Goal: Information Seeking & Learning: Learn about a topic

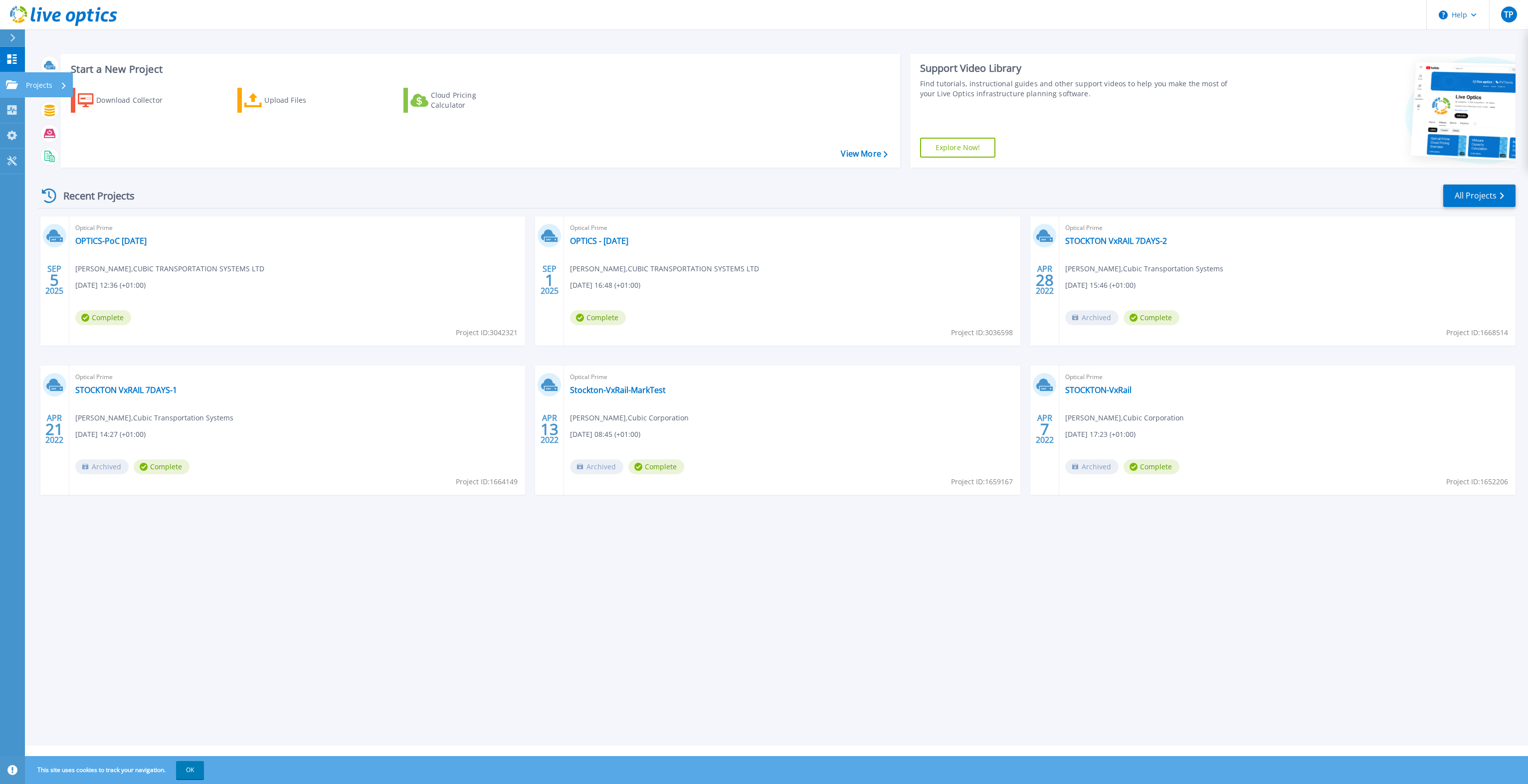
click at [48, 82] on p "Projects" at bounding box center [39, 85] width 27 height 26
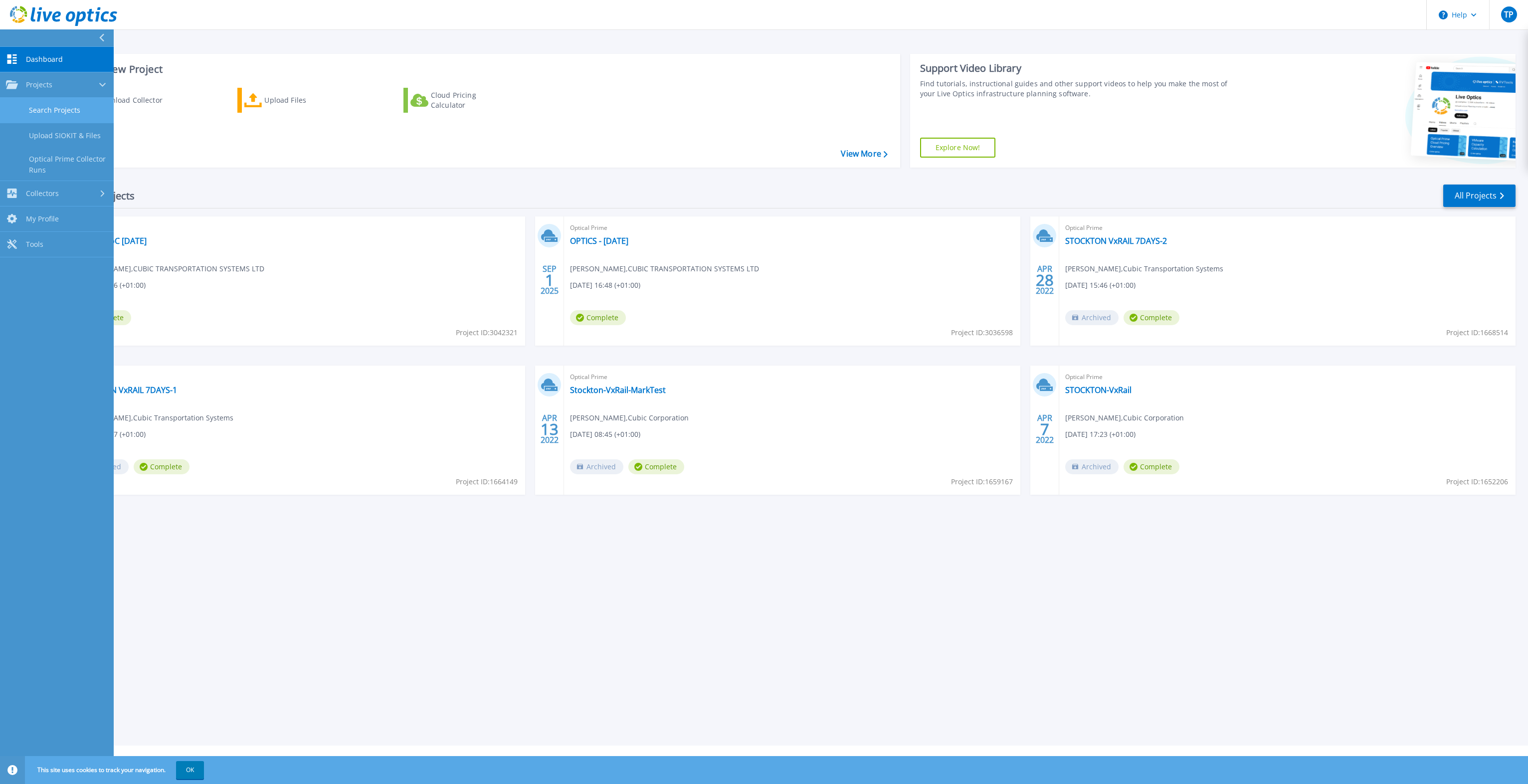
click at [56, 111] on link "Search Projects" at bounding box center [57, 110] width 114 height 26
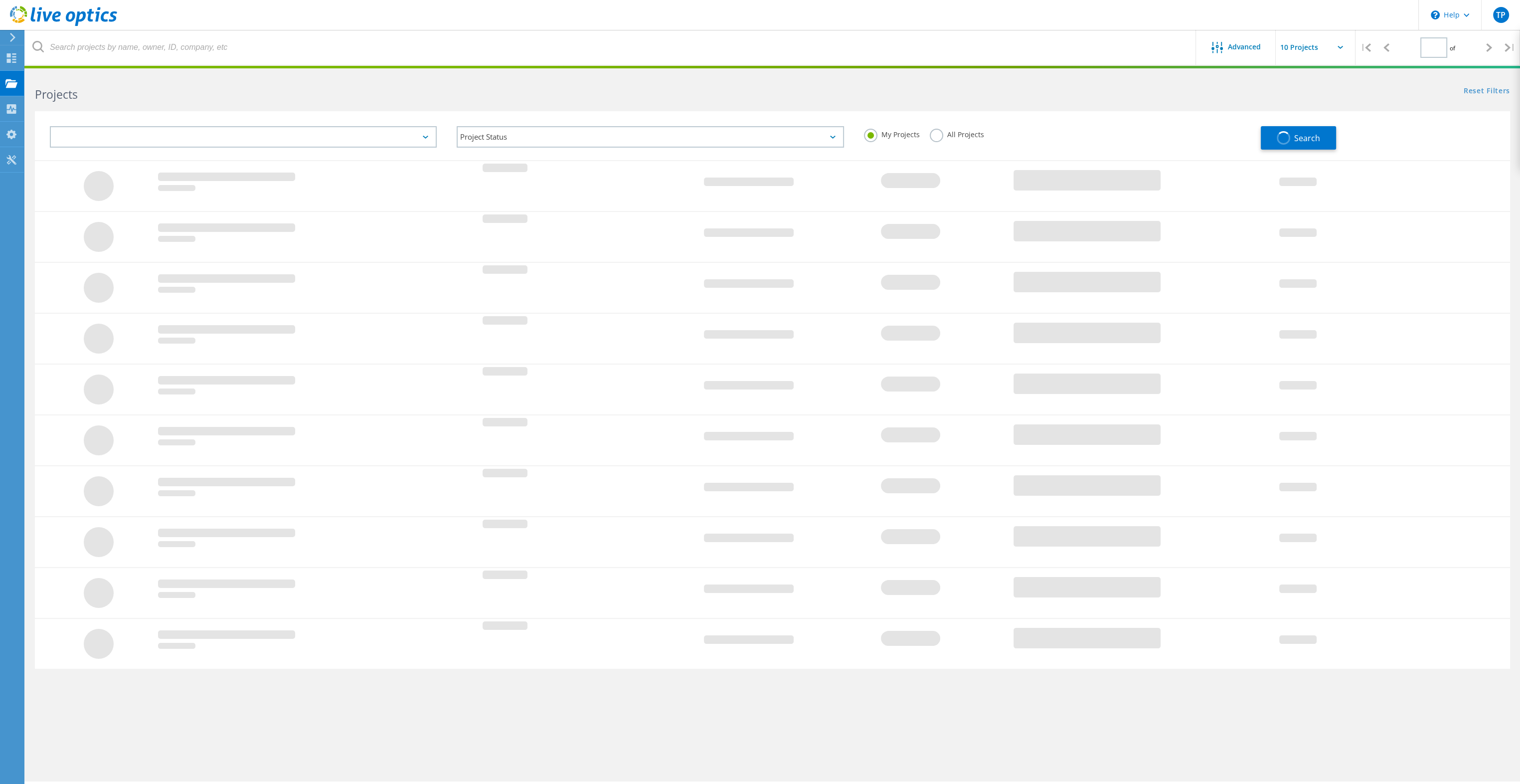
type input "1"
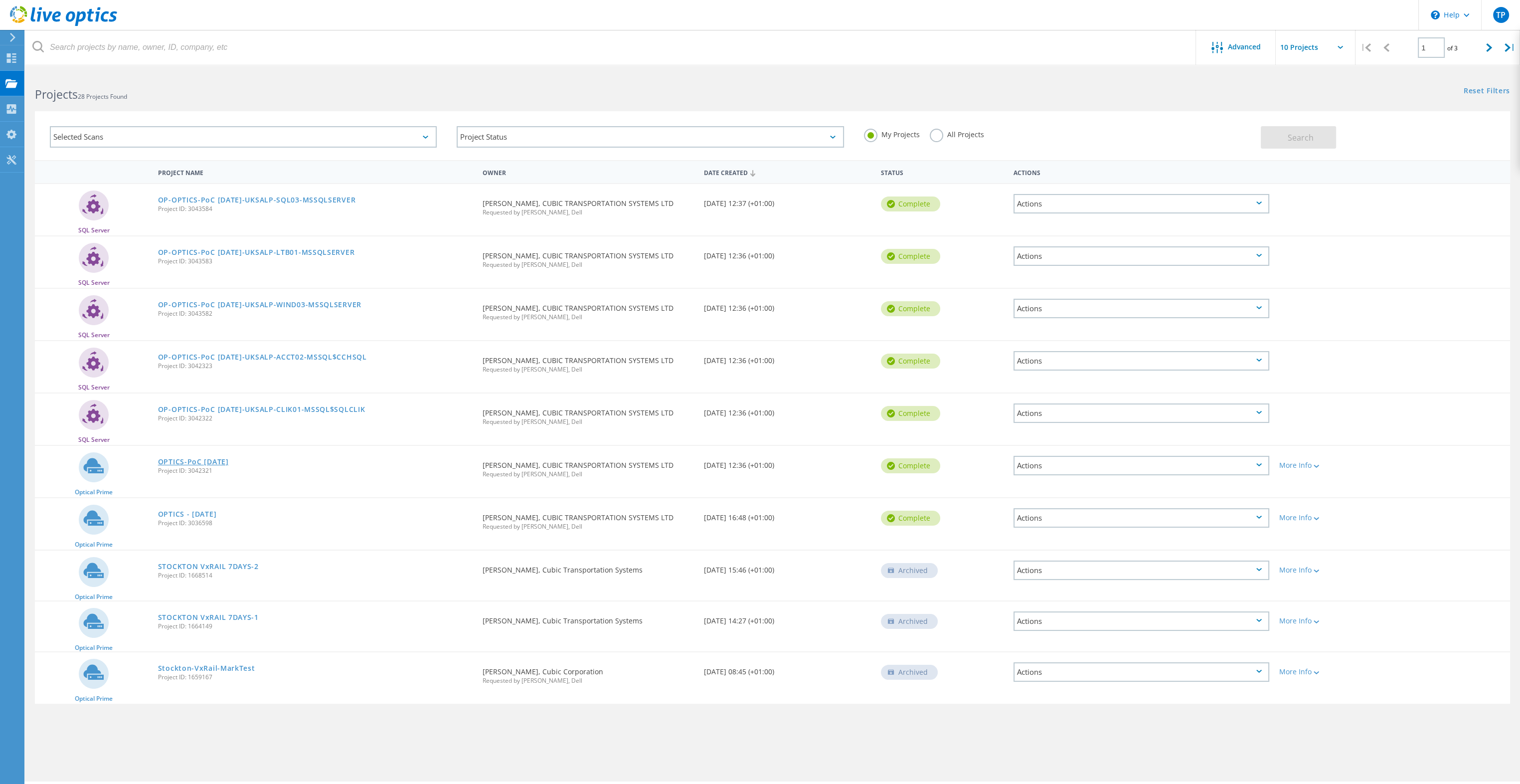
click at [216, 460] on link "OPTICS-PoC [DATE]" at bounding box center [193, 462] width 71 height 7
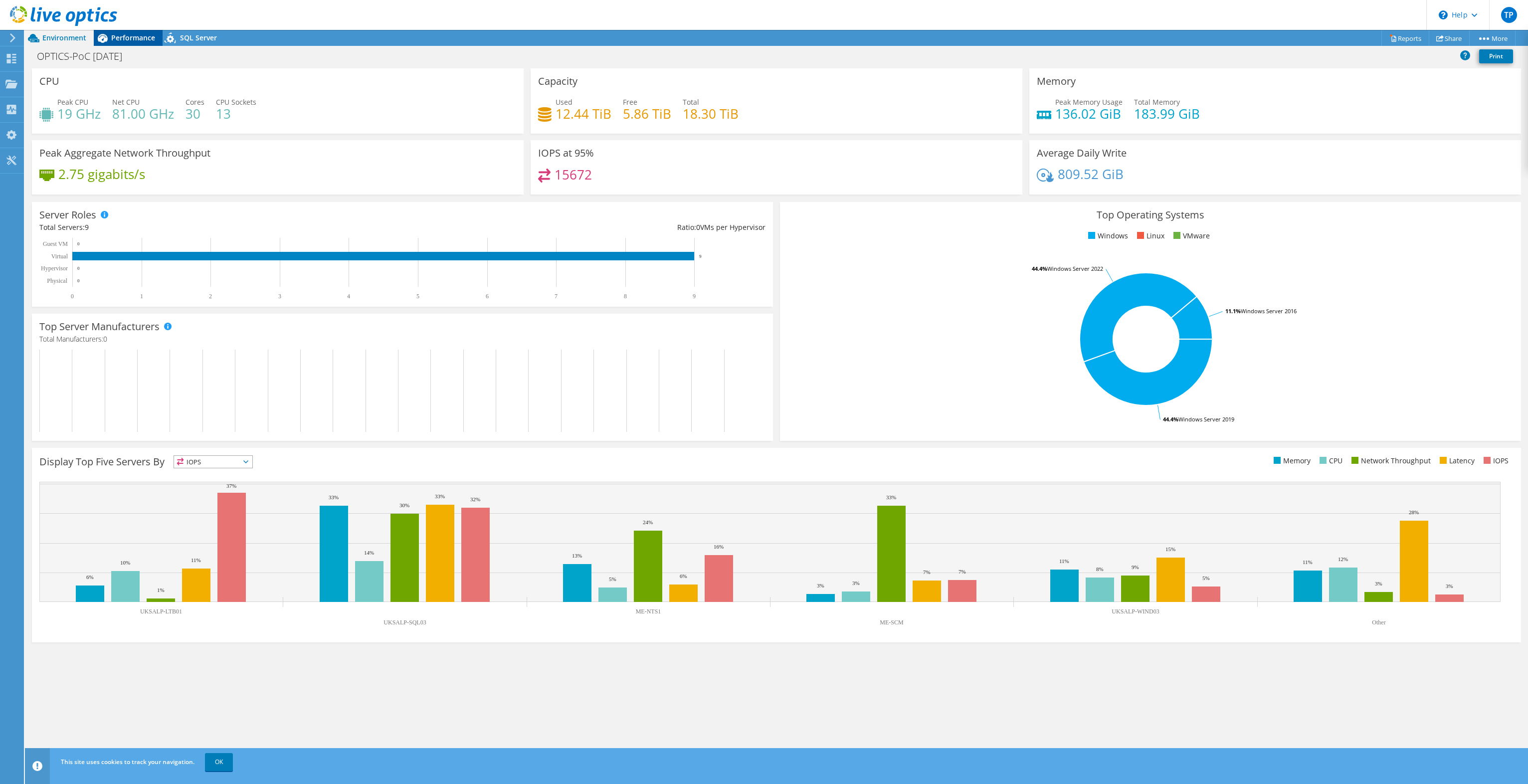
click at [141, 36] on span "Performance" at bounding box center [133, 37] width 44 height 9
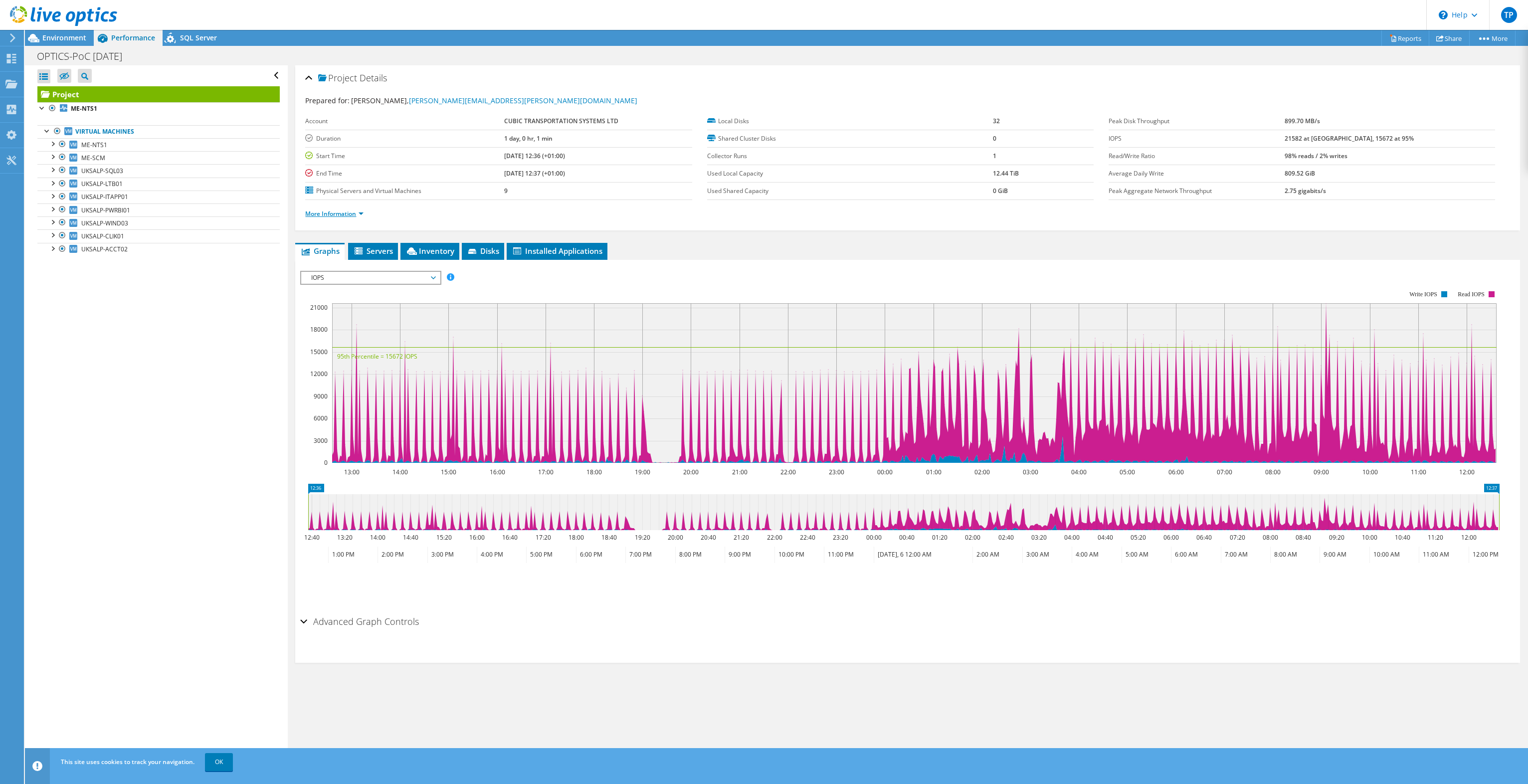
click at [358, 215] on link "More Information" at bounding box center [335, 213] width 58 height 8
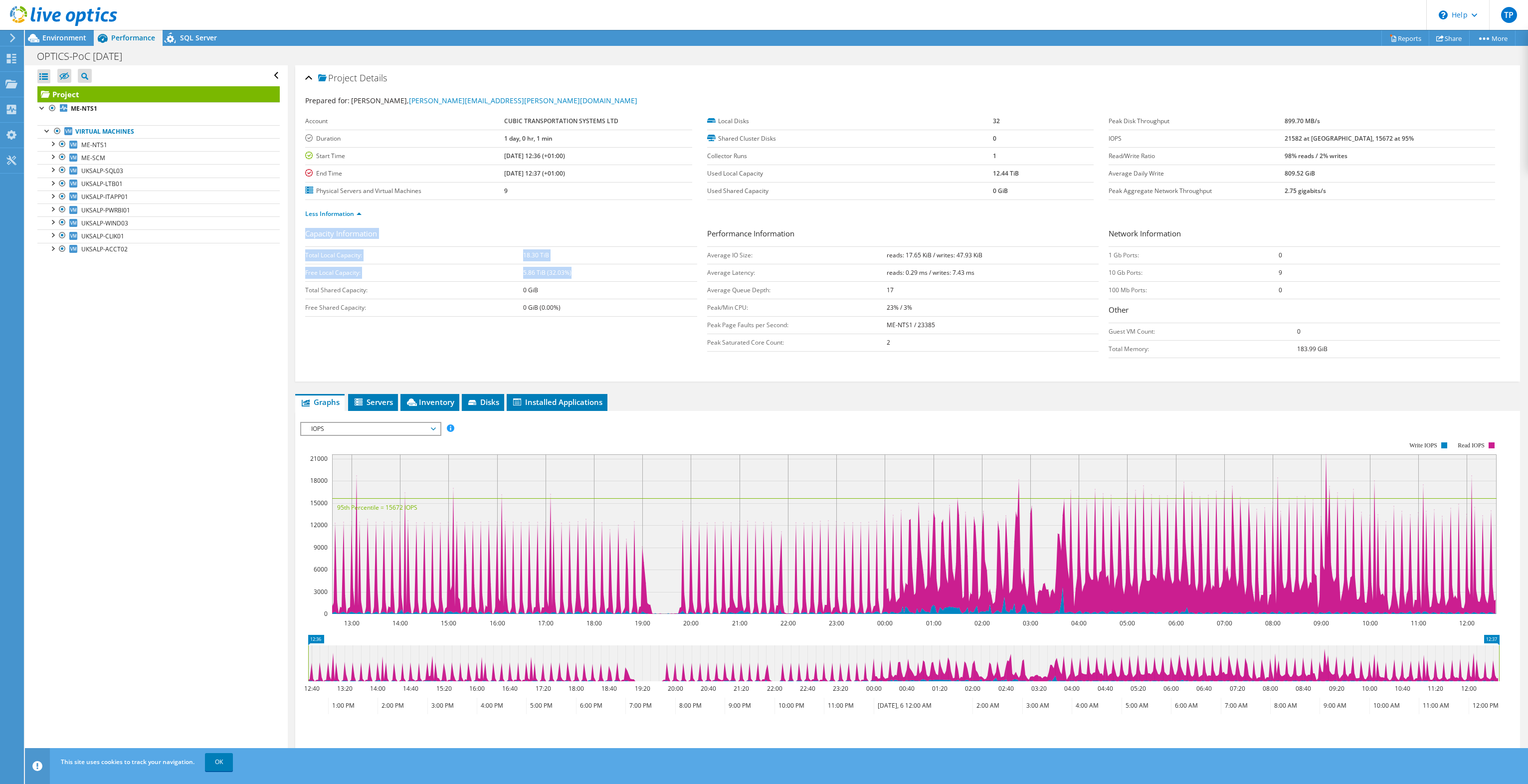
drag, startPoint x: 574, startPoint y: 272, endPoint x: 289, endPoint y: 253, distance: 285.6
click at [289, 253] on div "Project Details Prepared for: [PERSON_NAME], [PERSON_NAME][EMAIL_ADDRESS][PERSO…" at bounding box center [908, 448] width 1240 height 766
click at [510, 225] on div "Less Information" at bounding box center [908, 213] width 1205 height 28
click at [859, 310] on tr "Peak/Min CPU: 23% / 3%" at bounding box center [903, 307] width 391 height 17
drag, startPoint x: 859, startPoint y: 310, endPoint x: 889, endPoint y: 308, distance: 30.1
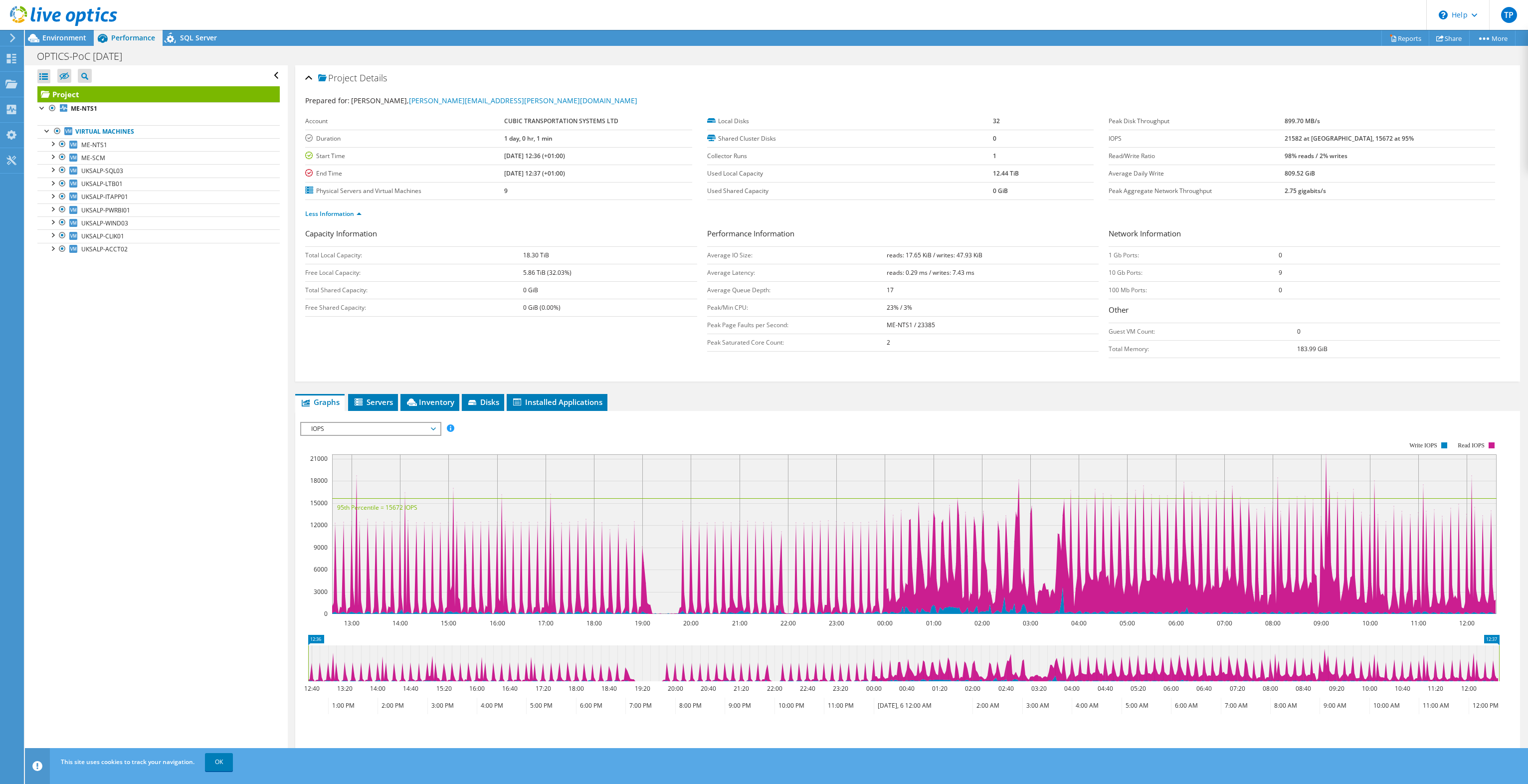
click at [889, 308] on b "23% / 3%" at bounding box center [899, 307] width 26 height 8
click at [920, 304] on td "23% / 3%" at bounding box center [992, 307] width 212 height 17
click at [887, 305] on b "23% / 3%" at bounding box center [899, 307] width 26 height 8
drag, startPoint x: 884, startPoint y: 305, endPoint x: 953, endPoint y: 304, distance: 69.0
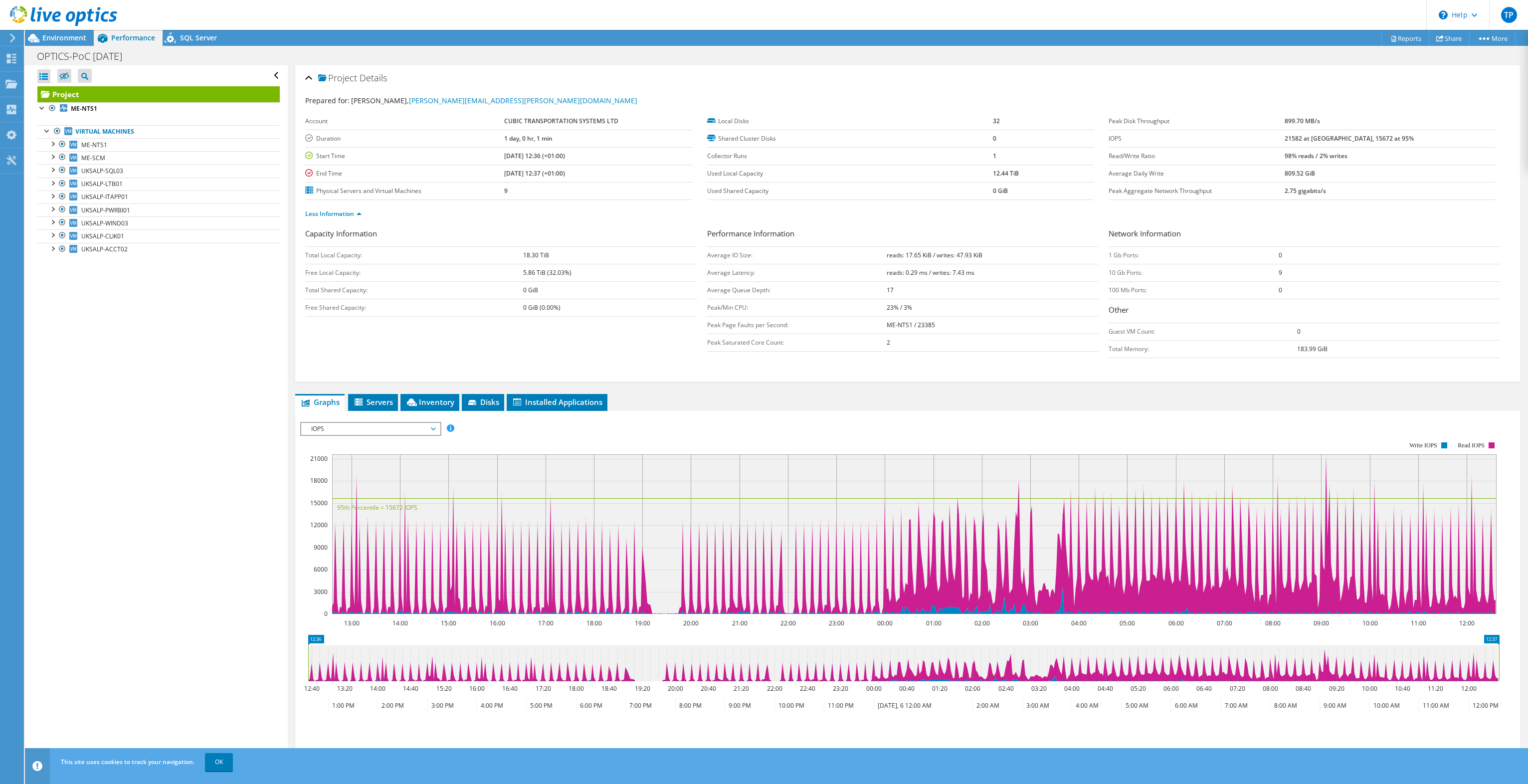
click at [953, 304] on td "23% / 3%" at bounding box center [992, 307] width 212 height 17
